Goal: Navigation & Orientation: Go to known website

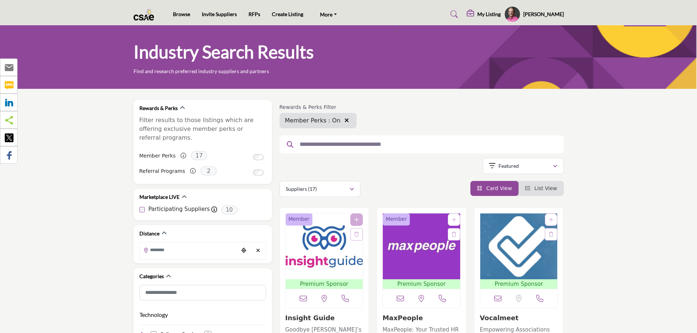
click at [144, 16] on img at bounding box center [146, 14] width 24 height 12
